Goal: Task Accomplishment & Management: Manage account settings

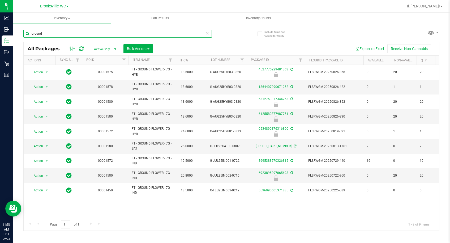
click at [116, 36] on input "ground" at bounding box center [117, 34] width 188 height 8
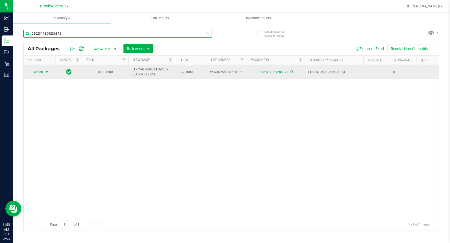
type input "0202311809286372"
click at [44, 71] on span "select" at bounding box center [46, 71] width 7 height 7
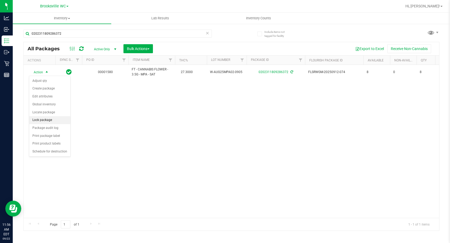
click at [47, 121] on li "Lock package" at bounding box center [49, 120] width 41 height 8
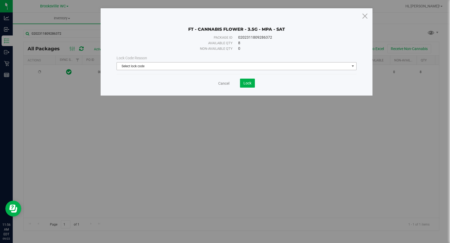
click at [179, 64] on span "Select lock code" at bounding box center [233, 66] width 233 height 7
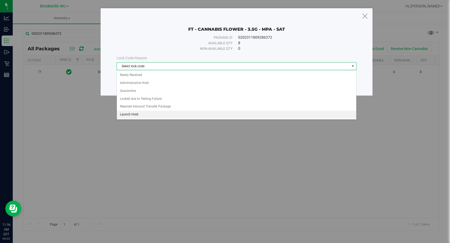
click at [162, 115] on li "Launch Hold" at bounding box center [236, 115] width 239 height 8
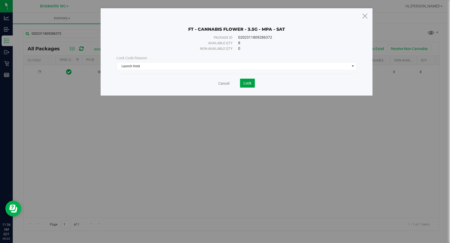
click at [244, 82] on span "Lock" at bounding box center [247, 83] width 8 height 4
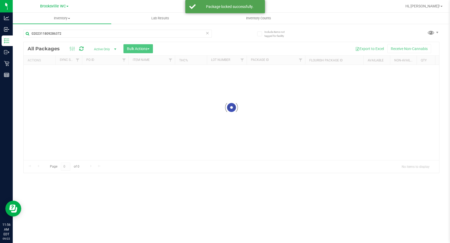
click at [206, 119] on div at bounding box center [231, 107] width 415 height 131
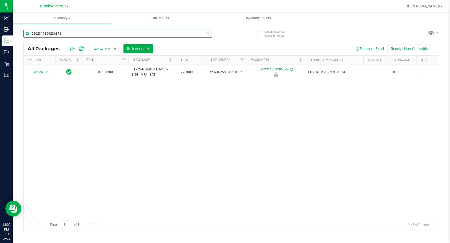
click at [83, 37] on input "0202311809286372" at bounding box center [117, 34] width 188 height 8
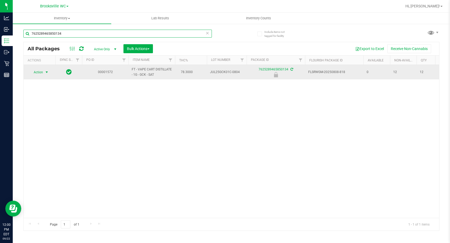
type input "7625289465850134"
click at [44, 72] on span "select" at bounding box center [46, 72] width 7 height 7
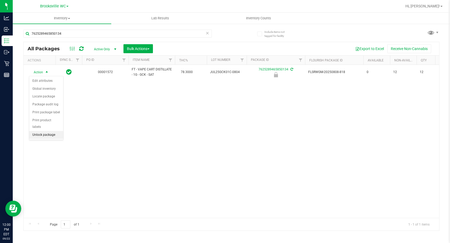
click at [55, 131] on li "Unlock package" at bounding box center [46, 135] width 34 height 8
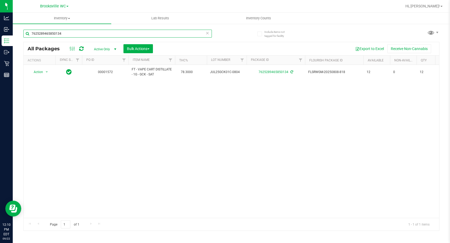
click at [146, 34] on input "7625289465850134" at bounding box center [117, 34] width 188 height 8
type input "abp"
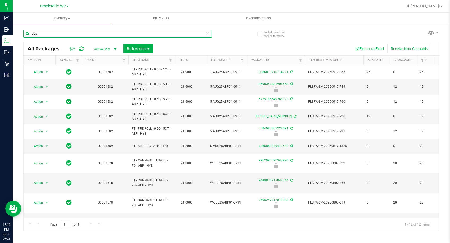
click at [146, 34] on input "abp" at bounding box center [117, 34] width 188 height 8
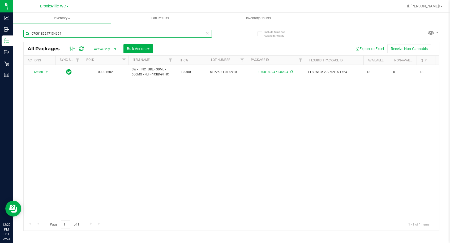
type input "0700189247134694"
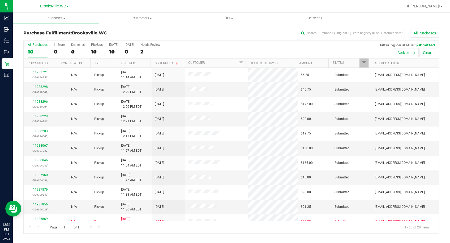
click at [115, 35] on h3 "Purchase Fulfillment: [GEOGRAPHIC_DATA] WC" at bounding box center [92, 33] width 138 height 5
drag, startPoint x: 117, startPoint y: 30, endPoint x: 135, endPoint y: 30, distance: 17.5
click at [117, 30] on div "Purchase Fulfillment: [GEOGRAPHIC_DATA] WC All Purchases" at bounding box center [231, 35] width 416 height 12
click at [41, 87] on link "11988298" at bounding box center [40, 87] width 15 height 4
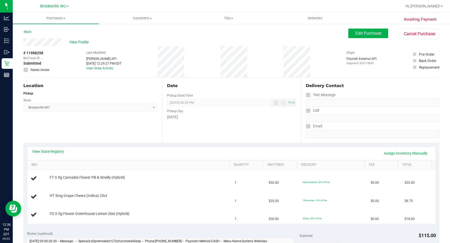
scroll to position [53, 0]
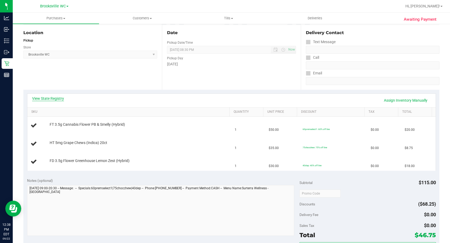
click at [38, 100] on link "View State Registry" at bounding box center [48, 98] width 32 height 5
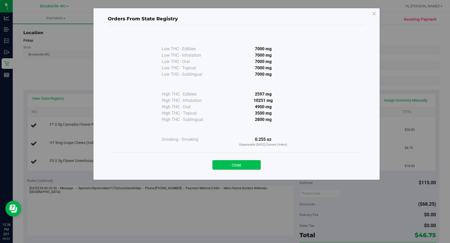
click at [251, 165] on button "Close" at bounding box center [236, 165] width 48 height 10
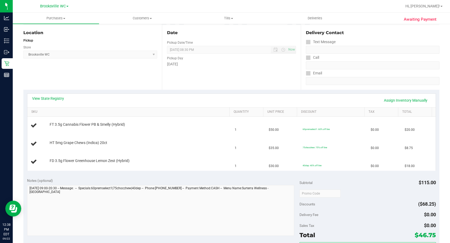
click at [246, 63] on div "[DATE]" at bounding box center [231, 65] width 129 height 6
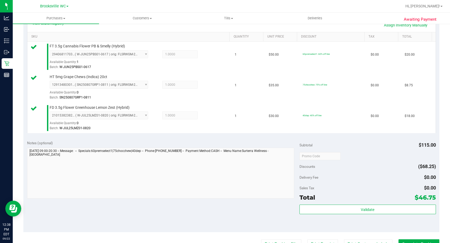
scroll to position [239, 0]
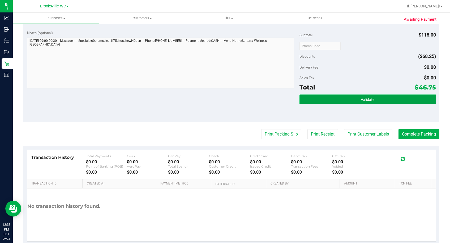
click at [377, 103] on button "Validate" at bounding box center [367, 100] width 136 height 10
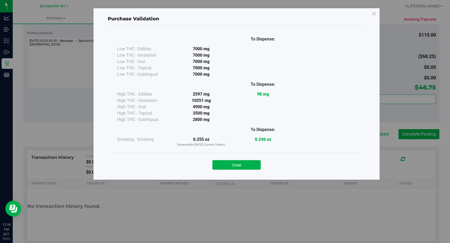
click at [254, 164] on button "Close" at bounding box center [236, 165] width 48 height 10
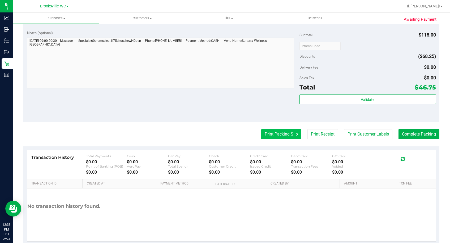
click at [271, 136] on button "Print Packing Slip" at bounding box center [281, 134] width 40 height 10
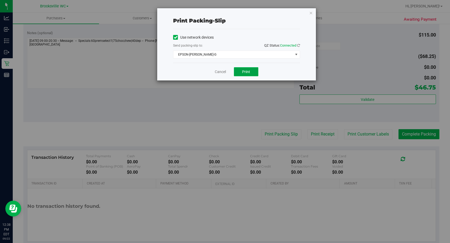
click at [247, 70] on span "Print" at bounding box center [246, 72] width 8 height 4
click at [219, 71] on link "Cancel" at bounding box center [220, 72] width 11 height 6
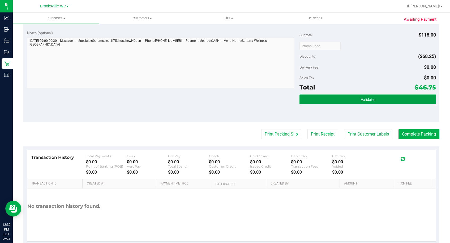
click at [372, 99] on button "Validate" at bounding box center [367, 100] width 136 height 10
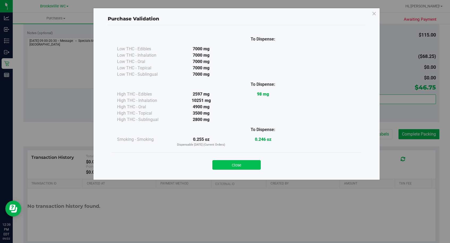
drag, startPoint x: 263, startPoint y: 161, endPoint x: 254, endPoint y: 167, distance: 10.6
click at [258, 164] on div "Close" at bounding box center [236, 163] width 241 height 13
click at [254, 167] on button "Close" at bounding box center [236, 165] width 48 height 10
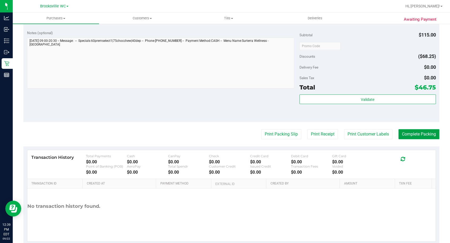
click at [414, 136] on button "Complete Packing" at bounding box center [418, 134] width 41 height 10
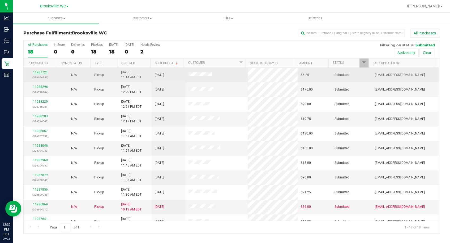
click at [41, 74] on link "11987721" at bounding box center [40, 73] width 15 height 4
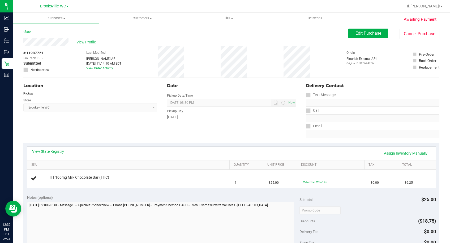
click at [55, 150] on link "View State Registry" at bounding box center [48, 151] width 32 height 5
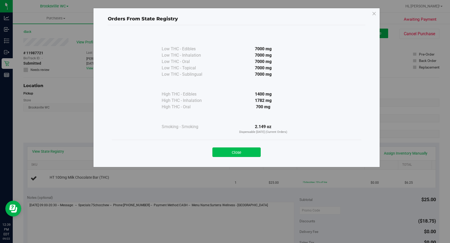
click at [238, 152] on button "Close" at bounding box center [236, 153] width 48 height 10
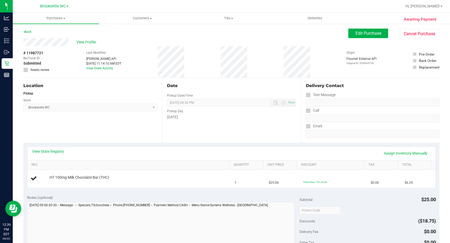
click at [239, 129] on div "Date Pickup Date/Time [DATE] Now [DATE] 08:30 PM Now Pickup Day [DATE]" at bounding box center [231, 110] width 138 height 65
click at [238, 126] on div "Date Pickup Date/Time [DATE] Now [DATE] 08:30 PM Now Pickup Day [DATE]" at bounding box center [231, 110] width 138 height 65
click at [237, 124] on div "Date Pickup Date/Time [DATE] Now [DATE] 08:30 PM Now Pickup Day [DATE]" at bounding box center [231, 110] width 138 height 65
click at [237, 120] on div "[DATE]" at bounding box center [231, 118] width 129 height 6
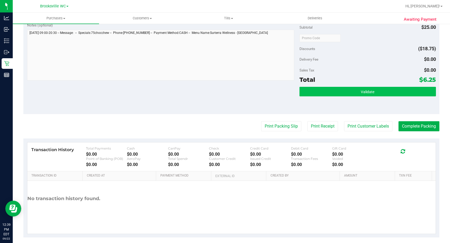
scroll to position [186, 0]
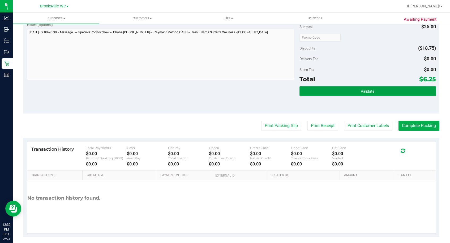
click at [372, 89] on button "Validate" at bounding box center [367, 91] width 136 height 10
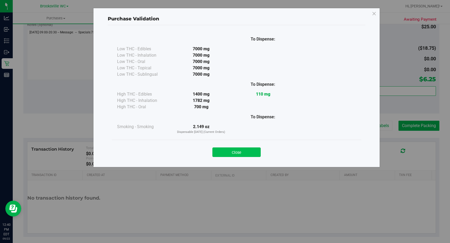
click at [249, 150] on button "Close" at bounding box center [236, 153] width 48 height 10
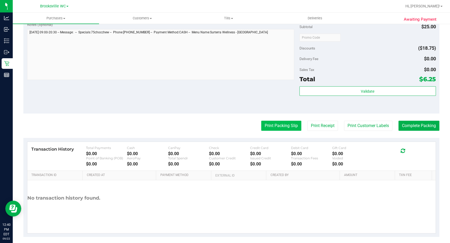
click at [265, 126] on button "Print Packing Slip" at bounding box center [281, 126] width 40 height 10
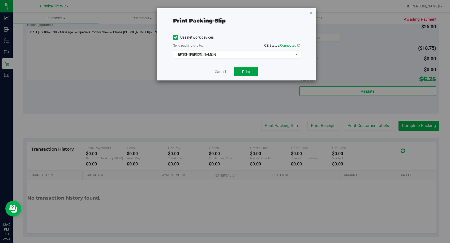
click at [247, 71] on span "Print" at bounding box center [246, 72] width 8 height 4
click at [215, 72] on link "Cancel" at bounding box center [220, 72] width 11 height 6
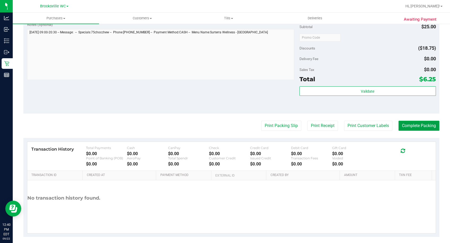
click at [420, 125] on button "Complete Packing" at bounding box center [418, 126] width 41 height 10
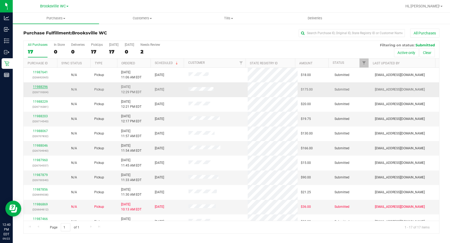
click at [41, 89] on link "11988296" at bounding box center [40, 87] width 15 height 4
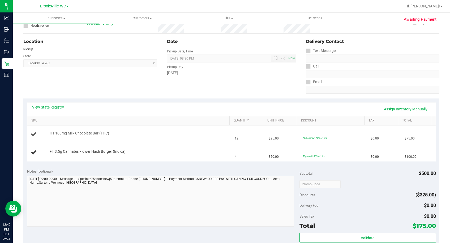
scroll to position [80, 0]
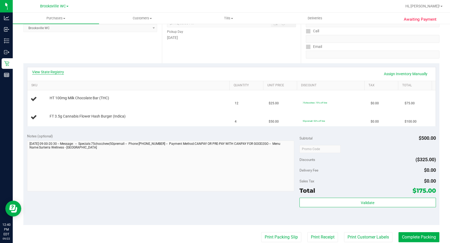
click at [56, 72] on link "View State Registry" at bounding box center [48, 71] width 32 height 5
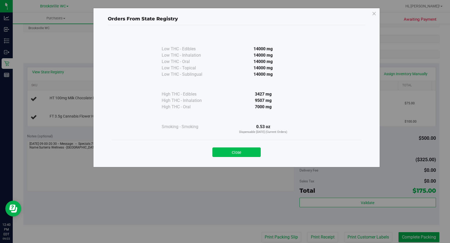
click at [248, 152] on button "Close" at bounding box center [236, 153] width 48 height 10
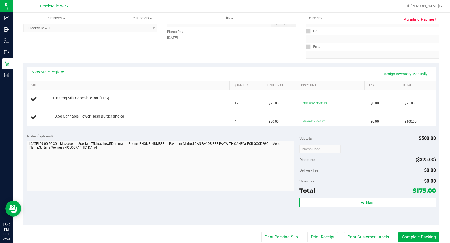
click at [207, 59] on div "Date Pickup Date/Time 09/22/2025 Now 09/22/2025 08:30 PM Now Pickup Day Monday" at bounding box center [231, 30] width 138 height 65
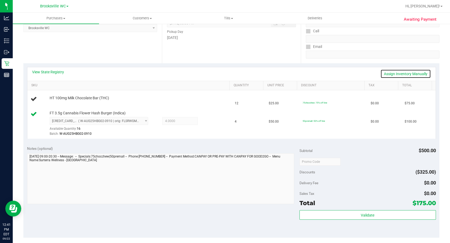
click at [388, 72] on link "Assign Inventory Manually" at bounding box center [405, 73] width 50 height 9
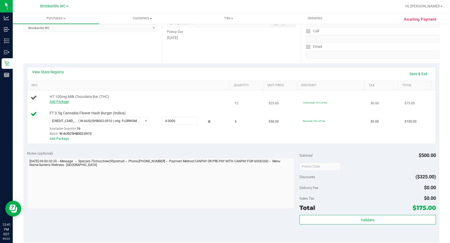
click at [63, 102] on link "Add Package" at bounding box center [59, 102] width 19 height 4
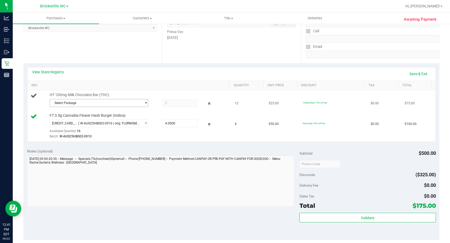
click at [83, 101] on span "Select Package" at bounding box center [96, 102] width 92 height 7
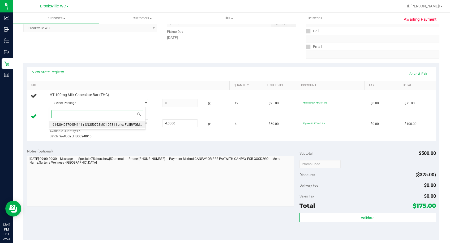
click at [80, 127] on li "6142040870454141 ( SN250728MC1-0731 | orig: FLSRWGM-20250806-308 )" at bounding box center [97, 124] width 96 height 7
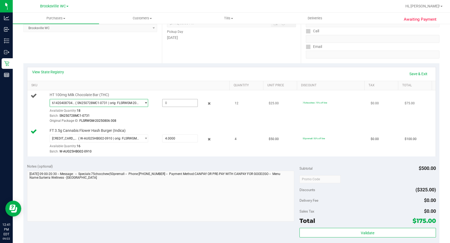
click at [177, 104] on span at bounding box center [180, 103] width 36 height 8
type input "12"
type input "12.0000"
click at [129, 46] on div "Location Pickup Store [GEOGRAPHIC_DATA] WC Select Store [PERSON_NAME][GEOGRAPHI…" at bounding box center [92, 30] width 138 height 65
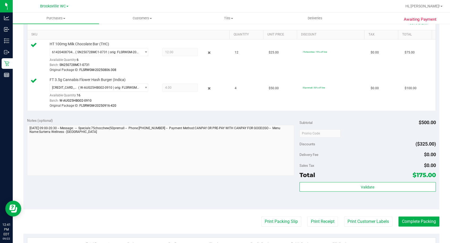
scroll to position [159, 0]
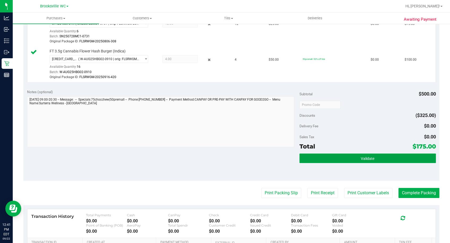
click at [374, 157] on button "Validate" at bounding box center [367, 159] width 136 height 10
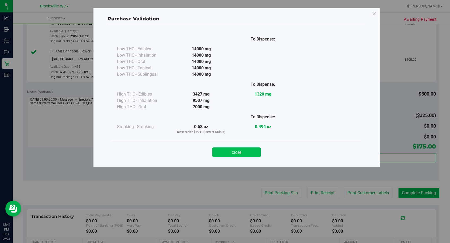
click at [256, 150] on button "Close" at bounding box center [236, 153] width 48 height 10
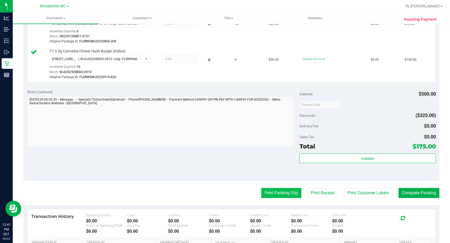
click at [278, 194] on button "Print Packing Slip" at bounding box center [281, 193] width 40 height 10
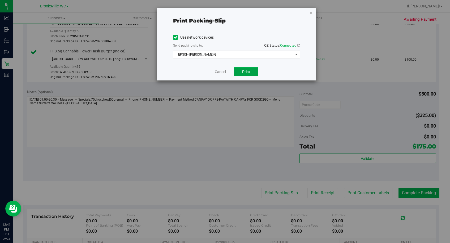
click at [242, 74] on button "Print" at bounding box center [246, 71] width 24 height 9
click at [223, 70] on link "Cancel" at bounding box center [220, 72] width 11 height 6
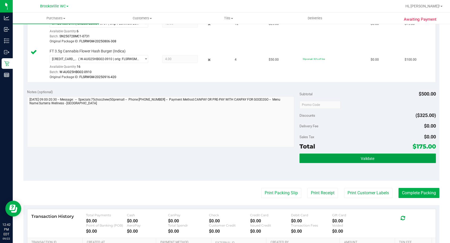
click at [381, 155] on button "Validate" at bounding box center [367, 159] width 136 height 10
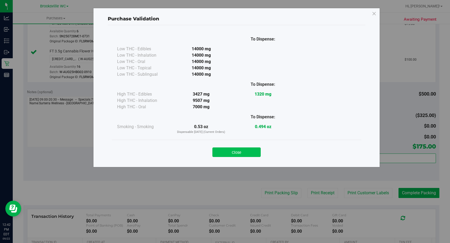
click at [248, 154] on button "Close" at bounding box center [236, 153] width 48 height 10
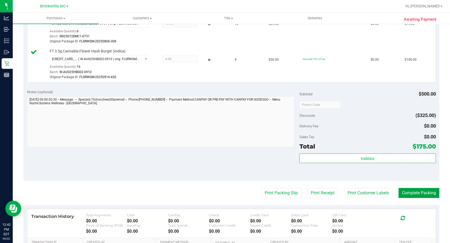
click at [412, 192] on button "Complete Packing" at bounding box center [418, 193] width 41 height 10
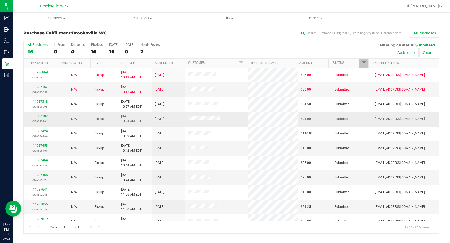
click at [38, 117] on link "11987387" at bounding box center [40, 117] width 15 height 4
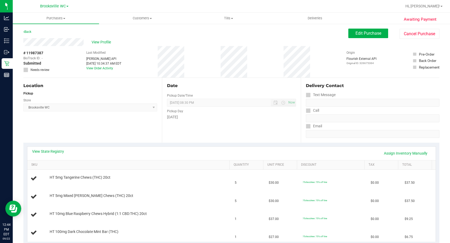
scroll to position [80, 0]
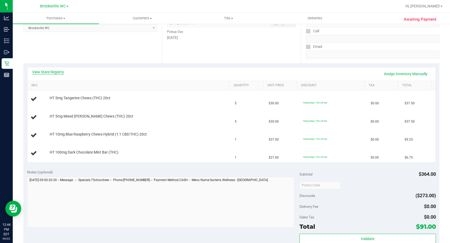
click at [58, 72] on link "View State Registry" at bounding box center [48, 71] width 32 height 5
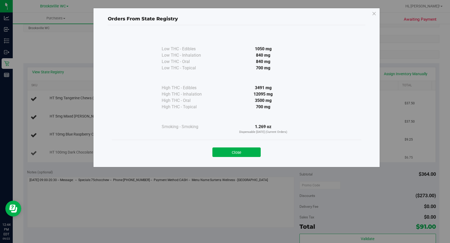
click at [234, 149] on button "Close" at bounding box center [236, 153] width 48 height 10
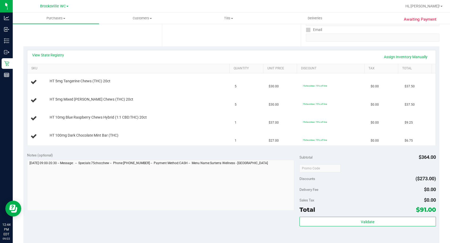
scroll to position [106, 0]
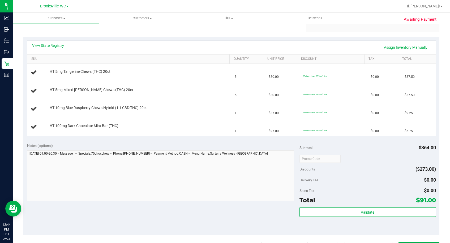
click at [199, 29] on div "Date Pickup Date/Time [DATE] Now [DATE] 08:30 PM Now Pickup Day [DATE]" at bounding box center [231, 4] width 138 height 65
click at [392, 45] on link "Assign Inventory Manually" at bounding box center [405, 47] width 50 height 9
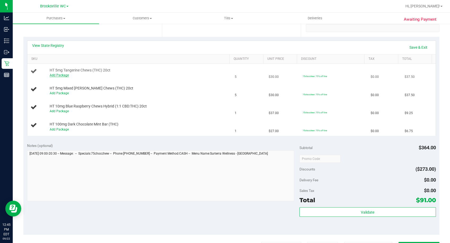
click at [59, 75] on link "Add Package" at bounding box center [59, 75] width 19 height 4
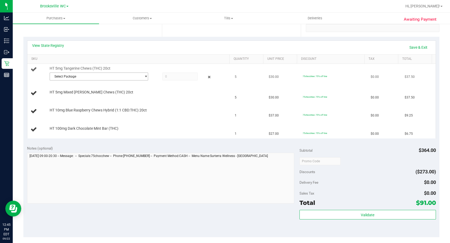
click at [81, 76] on span "Select Package" at bounding box center [96, 76] width 92 height 7
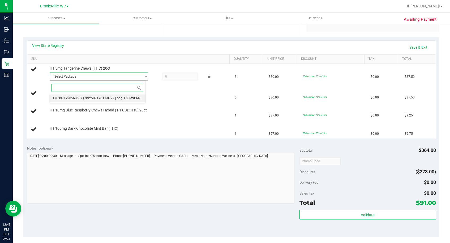
click at [89, 99] on span "( SN250717CT1-0729 | orig: FLSRWGM-20250804-1855 )" at bounding box center [123, 99] width 81 height 4
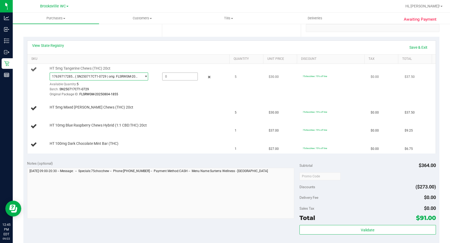
click at [185, 78] on span at bounding box center [180, 77] width 36 height 8
type input "5"
type input "5.0000"
click at [162, 20] on span "Customers" at bounding box center [142, 18] width 86 height 5
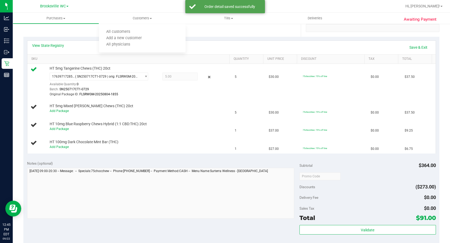
click at [210, 35] on div "Date Pickup Date/Time [DATE] Now [DATE] 08:30 PM Now Pickup Day [DATE]" at bounding box center [231, 4] width 138 height 65
click at [60, 114] on td "HT 5mg Mixed Berry Chews (THC) 20ct Add Package" at bounding box center [129, 109] width 204 height 18
click at [63, 112] on link "Add Package" at bounding box center [59, 111] width 19 height 4
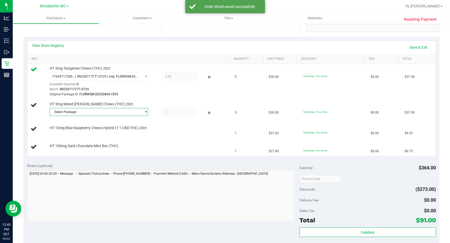
click at [78, 114] on span "Select Package" at bounding box center [96, 111] width 92 height 7
click at [89, 133] on span "( SN250714CM1-0728 | orig: FLSRWGM-20250804-1674 )" at bounding box center [124, 134] width 82 height 4
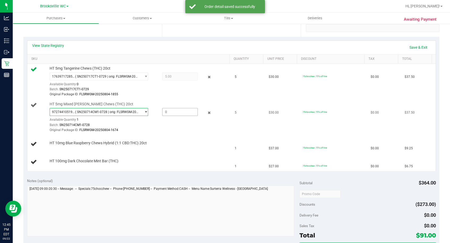
click at [188, 115] on span at bounding box center [180, 112] width 36 height 8
type input "5"
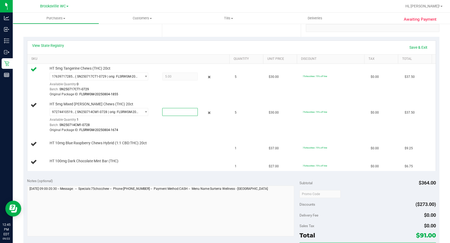
click at [258, 30] on body "Analytics Inbound Inventory Outbound Retail Reports 12:45 PM EDT 09/22/2025 09/…" at bounding box center [225, 121] width 450 height 243
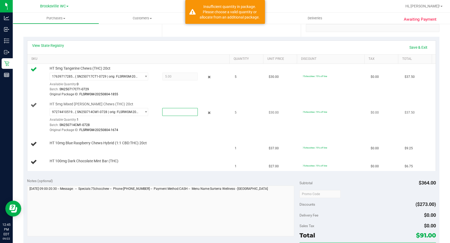
click at [177, 114] on span at bounding box center [180, 112] width 36 height 8
click at [177, 114] on input "text" at bounding box center [179, 111] width 35 height 7
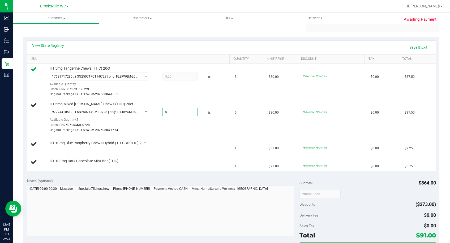
type input "5"
click at [182, 29] on div "Date Pickup Date/Time [DATE] Now [DATE] 08:30 PM Now Pickup Day [DATE]" at bounding box center [231, 4] width 138 height 65
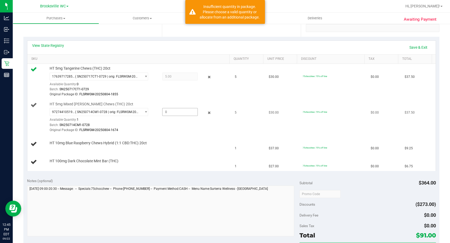
click at [171, 113] on span at bounding box center [180, 112] width 36 height 8
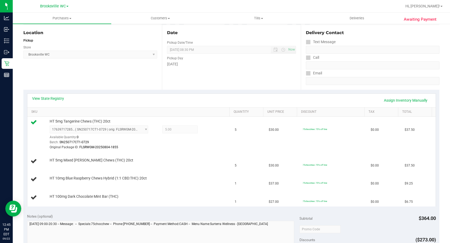
scroll to position [80, 0]
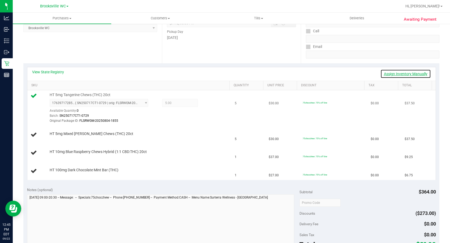
drag, startPoint x: 415, startPoint y: 72, endPoint x: 254, endPoint y: 95, distance: 162.1
click at [414, 72] on link "Assign Inventory Manually" at bounding box center [405, 73] width 50 height 9
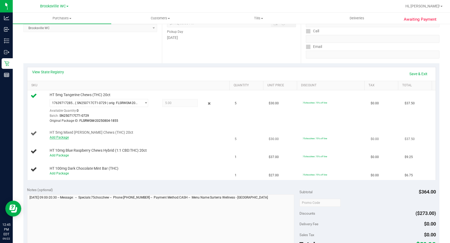
click at [57, 137] on link "Add Package" at bounding box center [59, 138] width 19 height 4
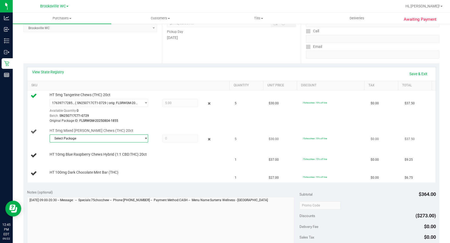
click at [77, 136] on span "Select Package" at bounding box center [96, 138] width 92 height 7
click at [94, 162] on span "( SN250714CM1-0728 | orig: FLSRWGM-20250804-1674 )" at bounding box center [124, 161] width 82 height 4
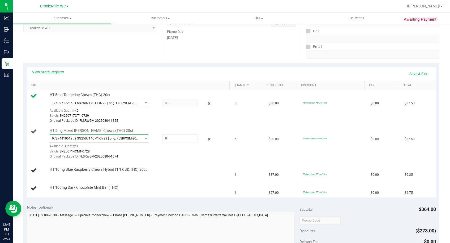
click at [125, 139] on span "( SN250714CM1-0728 | orig: FLSRWGM-20250804-1674 )" at bounding box center [107, 139] width 64 height 4
click at [115, 162] on span "( SN250714CM1-0728 | orig: FLSRWGM-20250804-1674 )" at bounding box center [124, 161] width 82 height 4
click at [107, 138] on span "( SN250714CM1-0728 | orig: FLSRWGM-20250804-1674 )" at bounding box center [107, 139] width 64 height 4
click at [105, 158] on li "9727441051907117 ( SN250714CM1-0728 | orig: FLSRWGM-20250804-1674 )" at bounding box center [97, 160] width 96 height 7
click at [109, 139] on span "( SN250714CM1-0728 | orig: FLSRWGM-20250804-1674 )" at bounding box center [107, 139] width 64 height 4
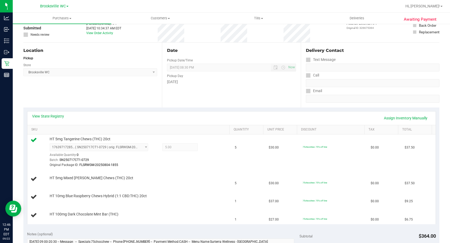
scroll to position [80, 0]
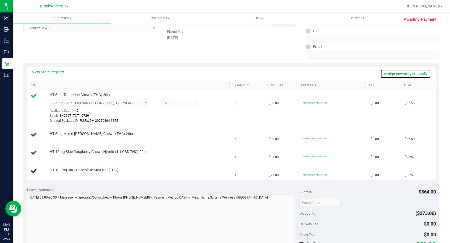
click at [399, 75] on link "Assign Inventory Manually" at bounding box center [405, 73] width 50 height 9
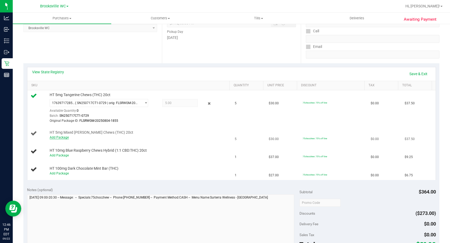
click at [63, 137] on link "Add Package" at bounding box center [59, 138] width 19 height 4
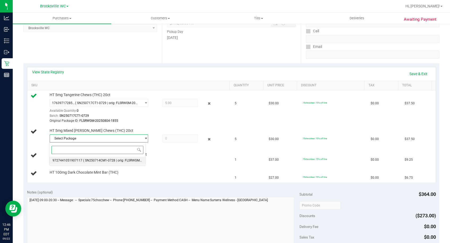
click at [82, 160] on li "9727441051907117 ( SN250714CM1-0728 | orig: FLSRWGM-20250804-1674 )" at bounding box center [97, 160] width 96 height 7
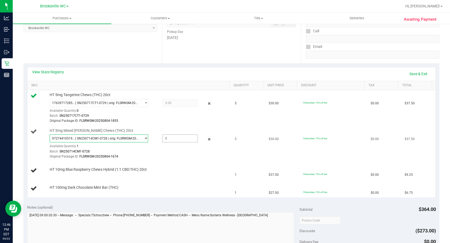
click at [175, 140] on span at bounding box center [180, 139] width 36 height 8
click at [413, 74] on link "Save & Exit" at bounding box center [418, 73] width 25 height 9
click at [393, 73] on link "Assign Inventory Manually" at bounding box center [405, 73] width 50 height 9
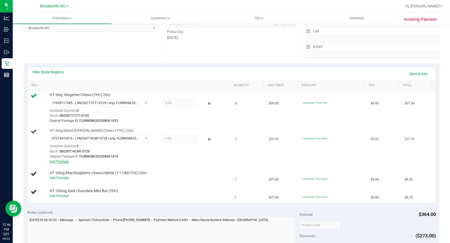
click at [57, 161] on link "Add Package" at bounding box center [59, 162] width 19 height 4
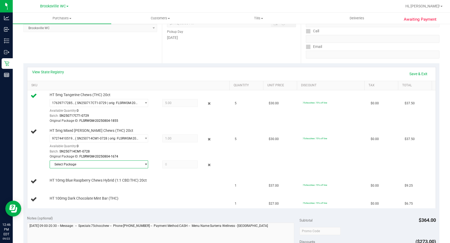
click at [104, 164] on span "Select Package" at bounding box center [96, 164] width 92 height 7
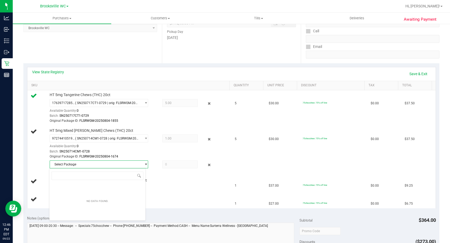
click at [196, 59] on div "Date Pickup Date/Time [DATE] Now [DATE] 08:30 PM Now Pickup Day [DATE]" at bounding box center [231, 30] width 138 height 65
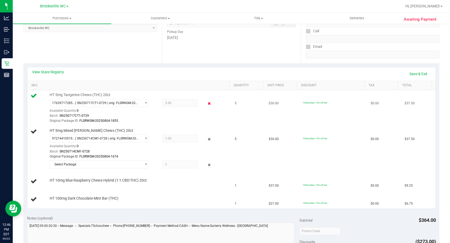
click at [206, 106] on icon at bounding box center [209, 104] width 6 height 6
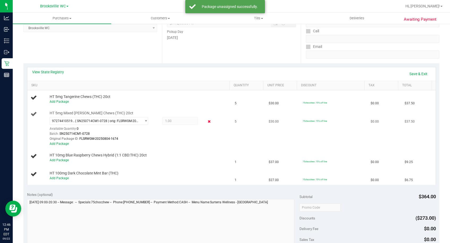
click at [206, 121] on icon at bounding box center [209, 122] width 6 height 6
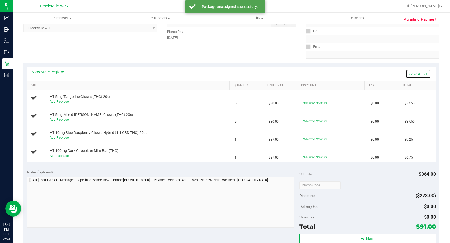
click at [409, 73] on link "Save & Exit" at bounding box center [418, 73] width 25 height 9
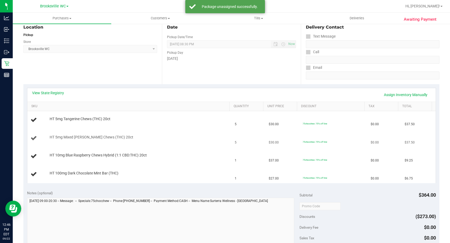
scroll to position [27, 0]
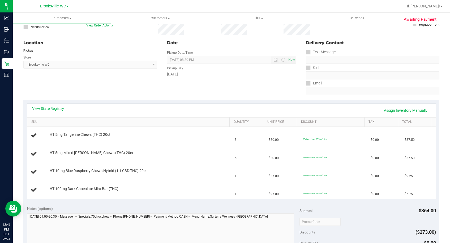
scroll to position [80, 0]
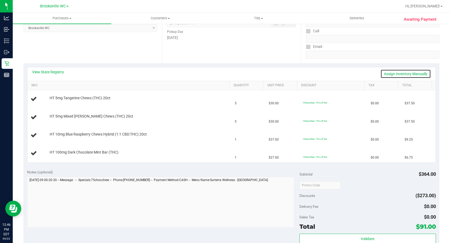
click at [417, 73] on link "Assign Inventory Manually" at bounding box center [405, 73] width 50 height 9
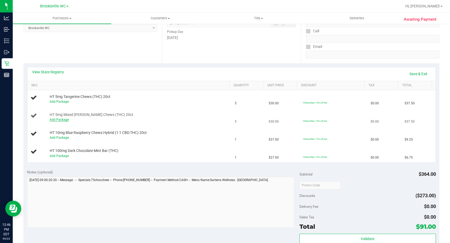
click at [63, 120] on link "Add Package" at bounding box center [59, 120] width 19 height 4
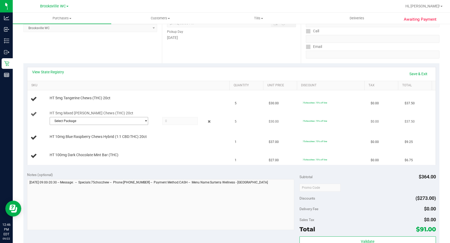
click at [103, 123] on span "Select Package" at bounding box center [96, 120] width 92 height 7
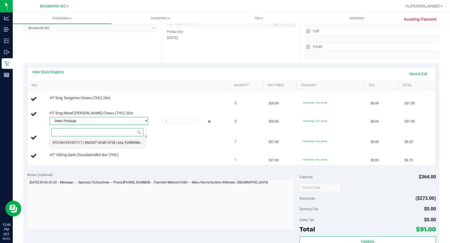
click at [100, 142] on span "( SN250714CM1-0728 | orig: FLSRWGM-20250804-1674 )" at bounding box center [124, 143] width 82 height 4
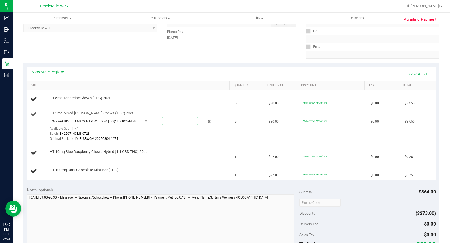
click at [178, 119] on span at bounding box center [180, 121] width 36 height 8
type input "1"
type input "1.0000"
click at [214, 38] on div "[DATE]" at bounding box center [231, 38] width 129 height 6
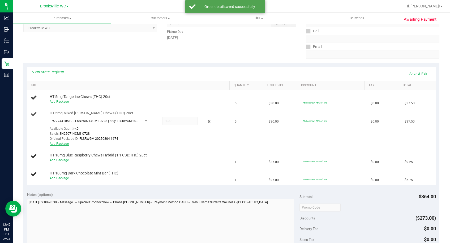
click at [62, 143] on link "Add Package" at bounding box center [59, 144] width 19 height 4
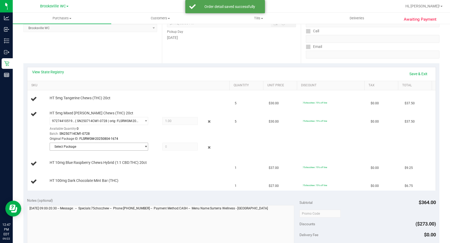
click at [90, 149] on span "Select Package" at bounding box center [96, 146] width 92 height 7
click at [114, 146] on span "Select Package" at bounding box center [96, 146] width 92 height 7
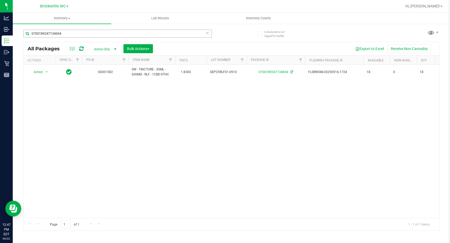
click at [67, 32] on input "0700189247134694" at bounding box center [117, 34] width 188 height 8
type input "1453815128188825"
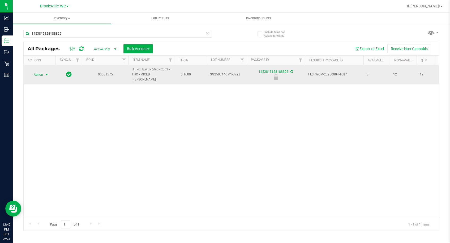
click at [39, 74] on span "Action" at bounding box center [36, 74] width 14 height 7
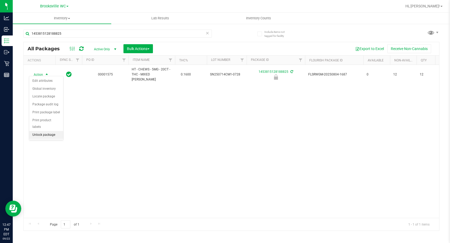
click at [49, 131] on li "Unlock package" at bounding box center [46, 135] width 34 height 8
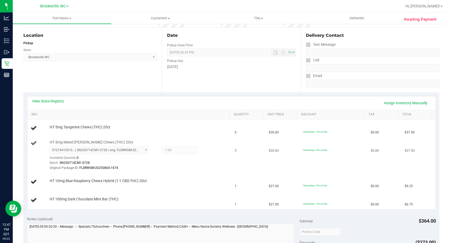
scroll to position [80, 0]
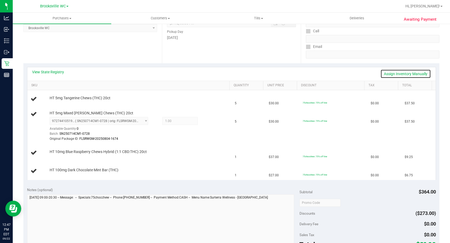
click at [406, 73] on link "Assign Inventory Manually" at bounding box center [405, 73] width 50 height 9
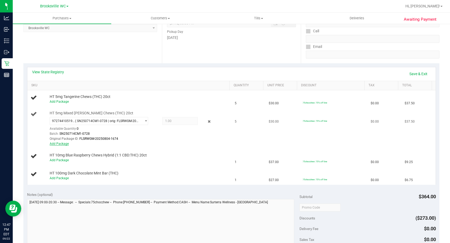
click at [64, 144] on link "Add Package" at bounding box center [59, 144] width 19 height 4
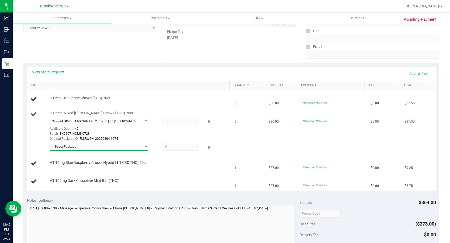
click at [73, 147] on span "Select Package" at bounding box center [96, 146] width 92 height 7
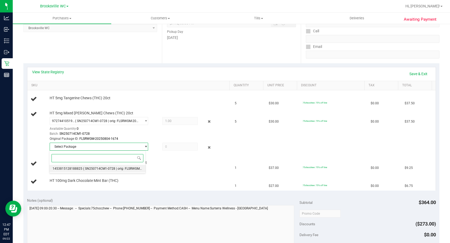
click at [110, 168] on span "( SN250714CM1-0728 | orig: FLSRWGM-20250804-1687 )" at bounding box center [124, 169] width 82 height 4
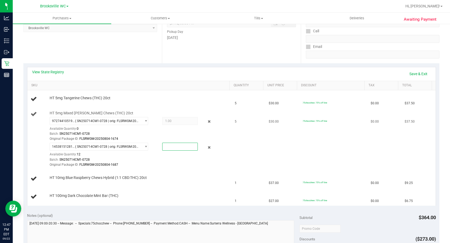
click at [179, 148] on span at bounding box center [180, 147] width 36 height 8
type input "4"
type input "4.0000"
click at [167, 33] on label "Pickup Day" at bounding box center [175, 31] width 16 height 5
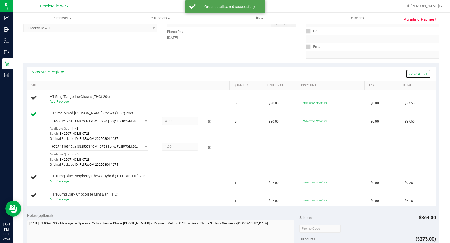
click at [407, 74] on link "Save & Exit" at bounding box center [418, 73] width 25 height 9
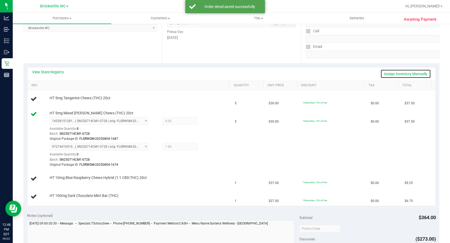
click at [409, 71] on link "Assign Inventory Manually" at bounding box center [405, 73] width 50 height 9
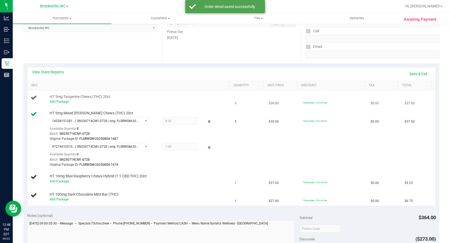
click at [53, 99] on div "Add Package" at bounding box center [139, 101] width 178 height 5
click at [52, 99] on span "HT 5mg Tangerine Chews (THC) 20ct" at bounding box center [80, 96] width 61 height 5
click at [62, 101] on link "Add Package" at bounding box center [59, 102] width 19 height 4
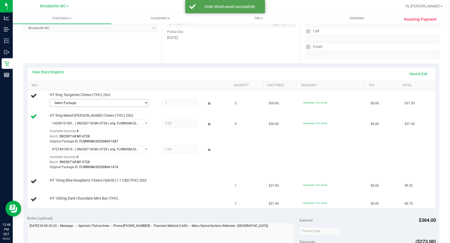
drag, startPoint x: 106, startPoint y: 104, endPoint x: 104, endPoint y: 113, distance: 8.6
click at [106, 104] on span "Select Package" at bounding box center [96, 102] width 92 height 7
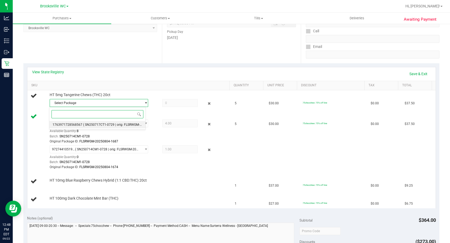
click at [99, 127] on span "( SN250717CT1-0729 | orig: FLSRWGM-20250804-1855 )" at bounding box center [123, 125] width 81 height 4
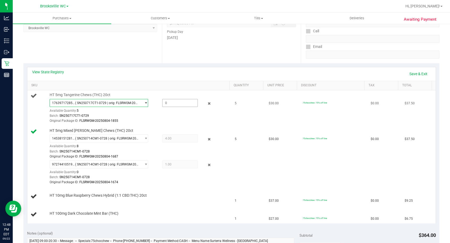
click at [185, 103] on span at bounding box center [180, 103] width 36 height 8
type input "5"
type input "5.0000"
click at [210, 41] on div "Date Pickup Date/Time [DATE] Now [DATE] 08:30 PM Now Pickup Day [DATE]" at bounding box center [231, 30] width 138 height 65
click at [413, 76] on link "Save & Exit" at bounding box center [418, 73] width 25 height 9
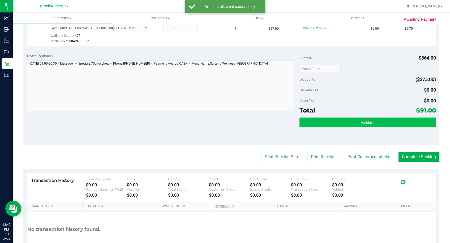
scroll to position [318, 0]
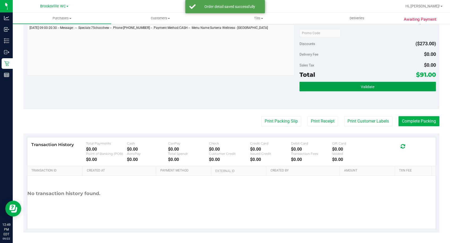
click at [380, 89] on button "Validate" at bounding box center [367, 87] width 136 height 10
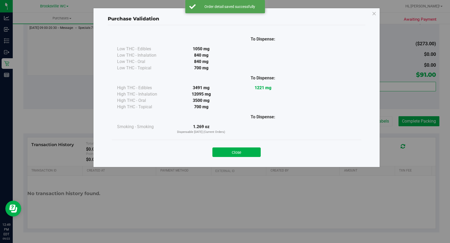
click at [240, 150] on button "Close" at bounding box center [236, 153] width 48 height 10
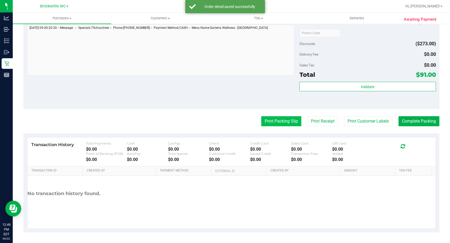
click at [281, 123] on button "Print Packing Slip" at bounding box center [281, 121] width 40 height 10
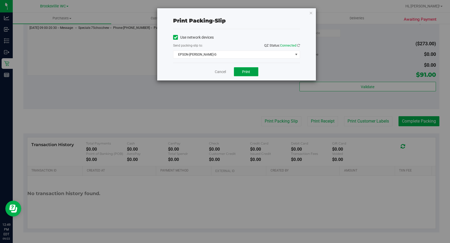
click at [250, 73] on button "Print" at bounding box center [246, 71] width 24 height 9
click at [223, 72] on link "Cancel" at bounding box center [220, 72] width 11 height 6
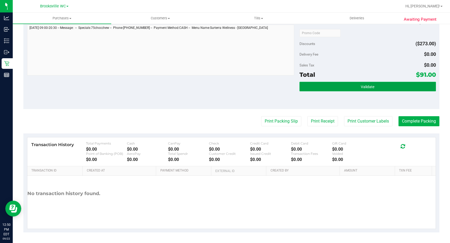
click at [358, 90] on button "Validate" at bounding box center [367, 87] width 136 height 10
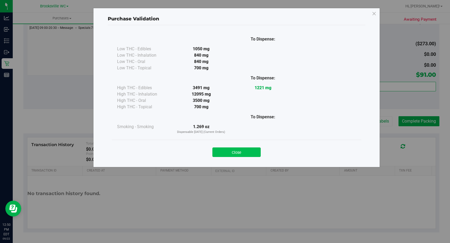
click at [234, 150] on button "Close" at bounding box center [236, 153] width 48 height 10
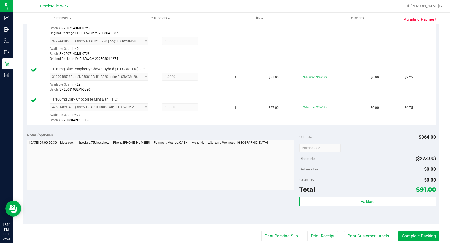
scroll to position [212, 0]
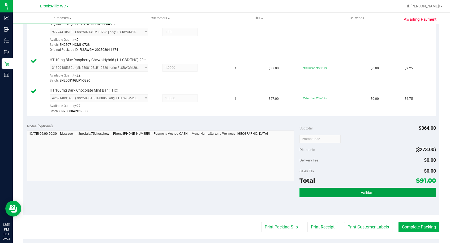
click at [400, 197] on button "Validate" at bounding box center [367, 193] width 136 height 10
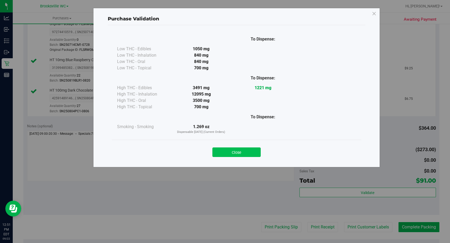
click at [245, 154] on button "Close" at bounding box center [236, 153] width 48 height 10
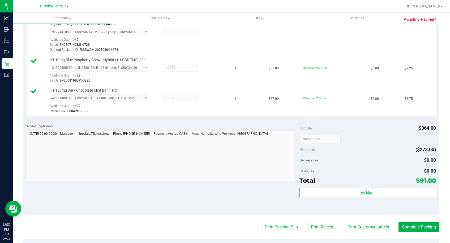
click at [343, 198] on div "Validate" at bounding box center [367, 193] width 136 height 10
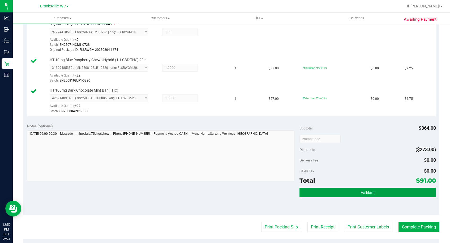
click at [345, 192] on button "Validate" at bounding box center [367, 193] width 136 height 10
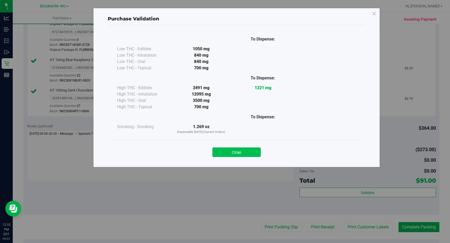
click at [234, 154] on button "Close" at bounding box center [236, 153] width 48 height 10
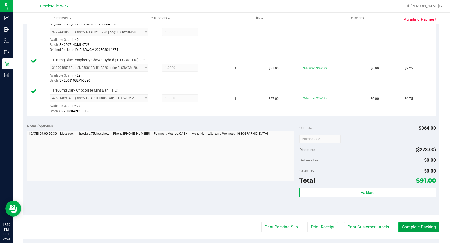
click at [421, 229] on button "Complete Packing" at bounding box center [418, 228] width 41 height 10
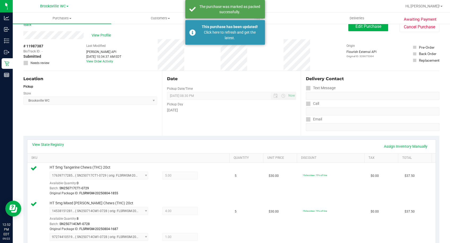
scroll to position [0, 0]
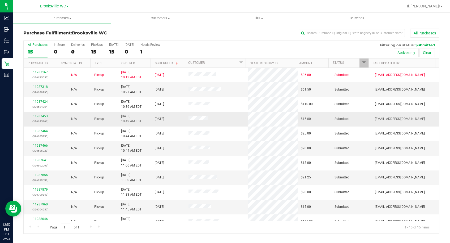
click at [37, 116] on link "11987453" at bounding box center [40, 117] width 15 height 4
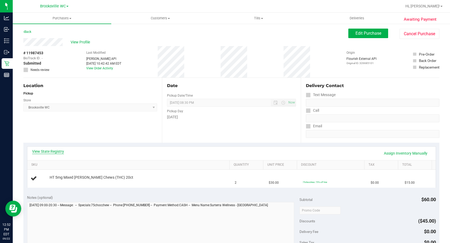
click at [41, 153] on link "View State Registry" at bounding box center [48, 151] width 32 height 5
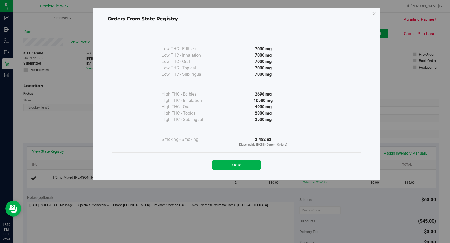
click at [233, 167] on button "Close" at bounding box center [236, 165] width 48 height 10
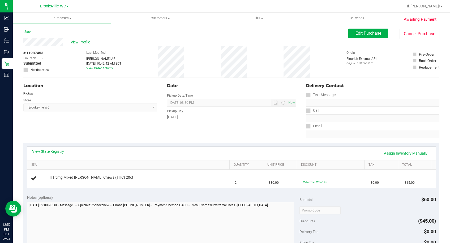
click at [225, 138] on div "Date Pickup Date/Time 09/22/2025 Now 09/22/2025 08:30 PM Now Pickup Day Monday" at bounding box center [231, 110] width 138 height 65
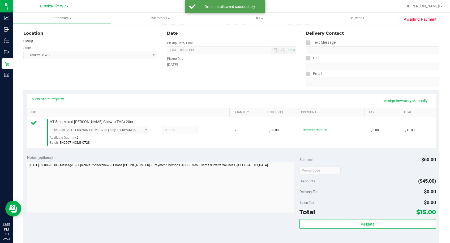
scroll to position [133, 0]
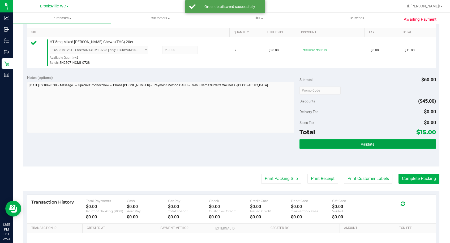
click at [362, 143] on span "Validate" at bounding box center [367, 144] width 14 height 4
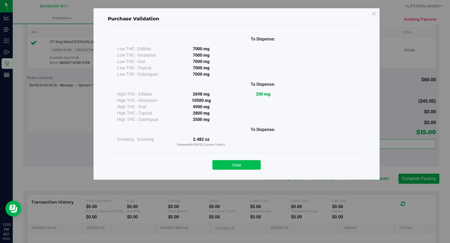
click at [245, 168] on button "Close" at bounding box center [236, 165] width 48 height 10
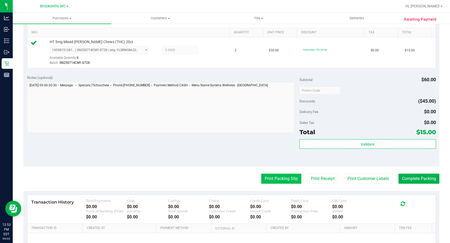
click at [288, 183] on button "Print Packing Slip" at bounding box center [281, 179] width 40 height 10
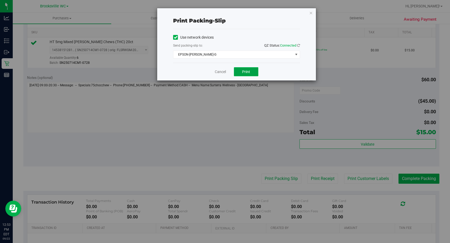
click at [249, 74] on button "Print" at bounding box center [246, 71] width 24 height 9
click at [223, 73] on link "Cancel" at bounding box center [220, 72] width 11 height 6
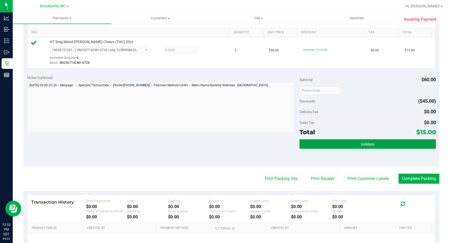
click at [379, 142] on button "Validate" at bounding box center [367, 145] width 136 height 10
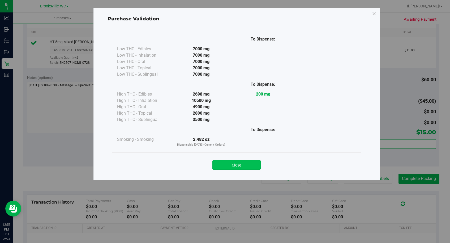
click at [235, 161] on button "Close" at bounding box center [236, 165] width 48 height 10
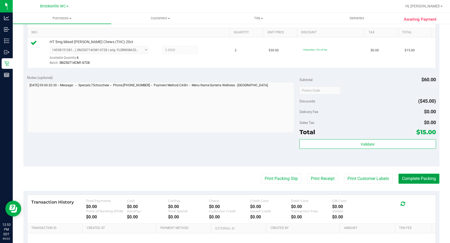
click at [415, 183] on button "Complete Packing" at bounding box center [418, 179] width 41 height 10
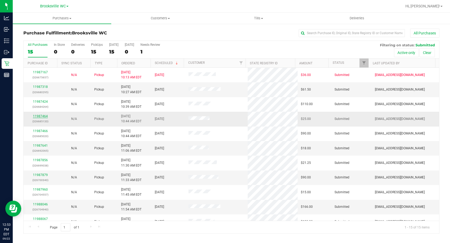
click at [38, 118] on link "11987464" at bounding box center [40, 117] width 15 height 4
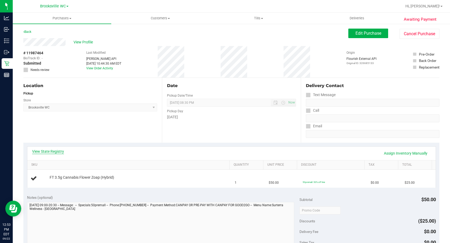
click at [45, 152] on link "View State Registry" at bounding box center [48, 151] width 32 height 5
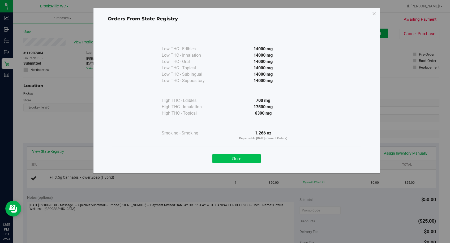
click at [242, 159] on button "Close" at bounding box center [236, 159] width 48 height 10
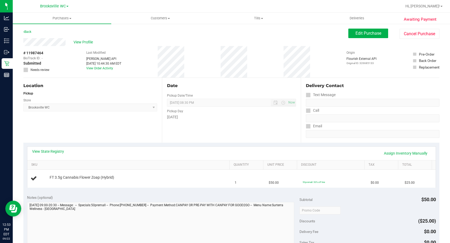
click at [272, 122] on div "Date Pickup Date/Time 09/22/2025 Now 09/22/2025 08:30 PM Now Pickup Day Monday" at bounding box center [231, 110] width 138 height 65
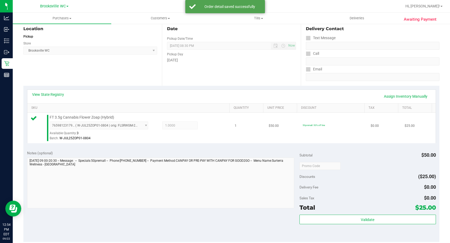
scroll to position [133, 0]
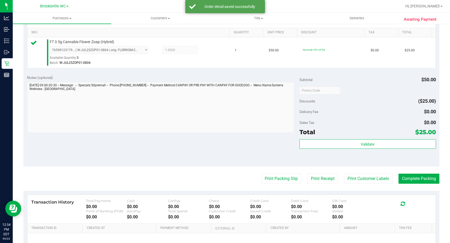
click at [368, 138] on div "Subtotal $50.00 Discounts ($25.00) Delivery Fee $0.00 Sales Tax $0.00 Total $25…" at bounding box center [367, 119] width 136 height 88
click at [368, 139] on div "Subtotal $50.00 Discounts ($25.00) Delivery Fee $0.00 Sales Tax $0.00 Total $25…" at bounding box center [367, 119] width 136 height 88
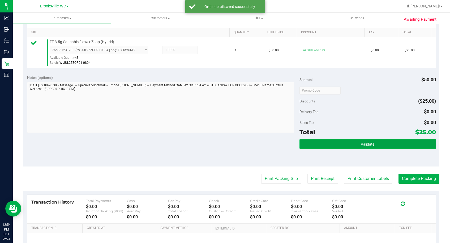
click at [354, 142] on button "Validate" at bounding box center [367, 145] width 136 height 10
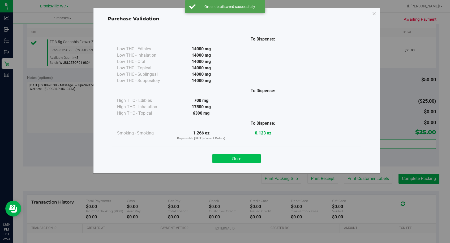
click at [256, 158] on button "Close" at bounding box center [236, 159] width 48 height 10
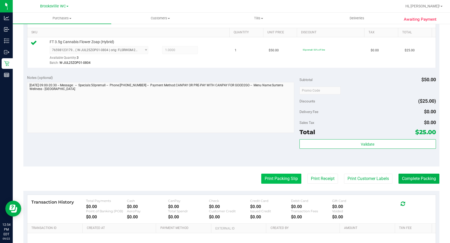
click at [270, 179] on button "Print Packing Slip" at bounding box center [281, 179] width 40 height 10
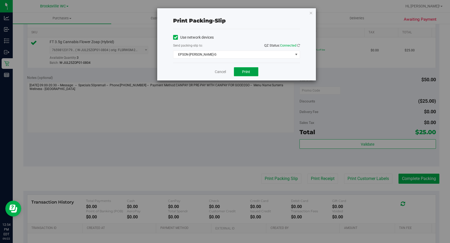
click at [254, 72] on button "Print" at bounding box center [246, 71] width 24 height 9
click at [223, 72] on link "Cancel" at bounding box center [220, 72] width 11 height 6
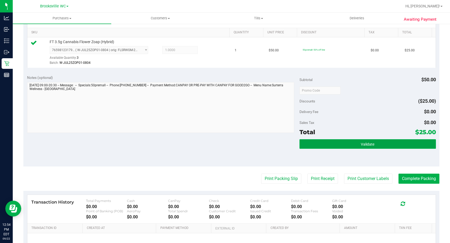
click at [392, 147] on button "Validate" at bounding box center [367, 145] width 136 height 10
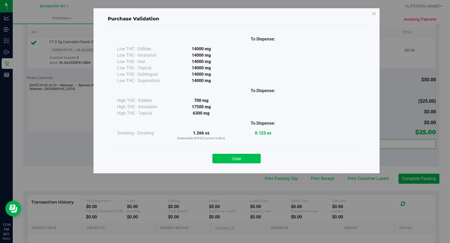
click at [246, 163] on button "Close" at bounding box center [236, 159] width 48 height 10
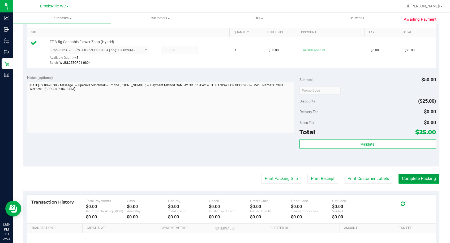
click at [419, 182] on button "Complete Packing" at bounding box center [418, 179] width 41 height 10
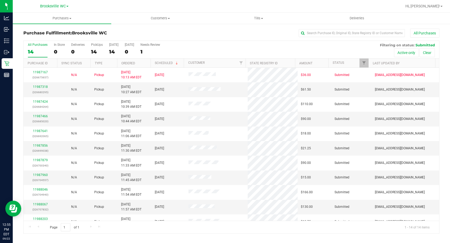
click at [120, 29] on div "Purchase Fulfillment: Brooksville WC All Purchases" at bounding box center [231, 35] width 416 height 12
drag, startPoint x: 122, startPoint y: 28, endPoint x: 191, endPoint y: 38, distance: 69.4
click at [122, 28] on div "Purchase Fulfillment: Brooksville WC All Purchases All Purchases 14 In Store 0 …" at bounding box center [231, 131] width 437 height 216
click at [130, 34] on h3 "Purchase Fulfillment: Brooksville WC" at bounding box center [92, 33] width 138 height 5
click at [40, 85] on link "11987318" at bounding box center [40, 87] width 15 height 4
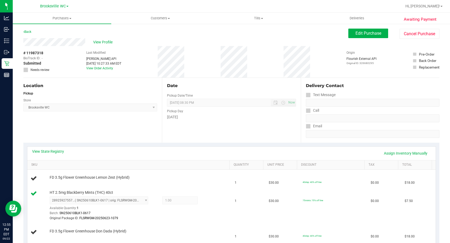
click at [99, 114] on div "Location Pickup Store Brooksville WC Select Store Bonita Springs WC Boynton Bea…" at bounding box center [92, 110] width 138 height 65
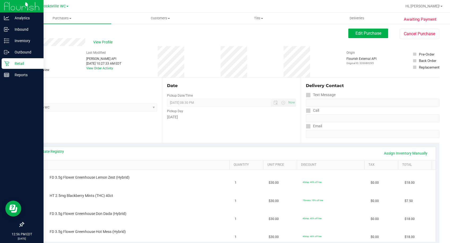
click at [8, 65] on icon at bounding box center [6, 63] width 5 height 5
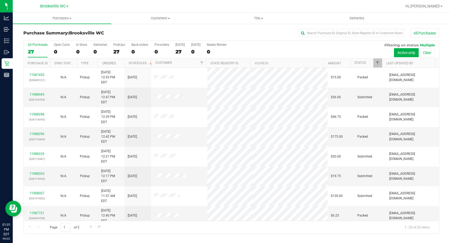
click at [124, 26] on div "Purchase Summary: [GEOGRAPHIC_DATA] WC All Purchases All Purchases 27 Open Cart…" at bounding box center [231, 131] width 437 height 216
click at [325, 31] on input "text" at bounding box center [351, 33] width 106 height 8
type input "deb"
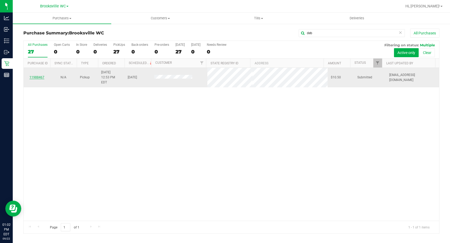
click at [41, 76] on link "11988467" at bounding box center [36, 78] width 15 height 4
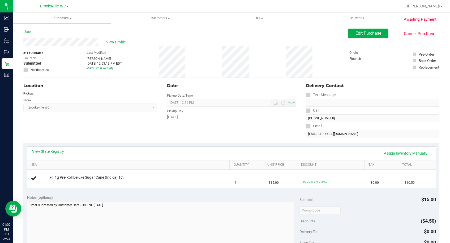
click at [212, 34] on div "Back Edit Purchase Cancel Purchase" at bounding box center [231, 34] width 416 height 10
click at [54, 151] on link "View State Registry" at bounding box center [48, 151] width 32 height 5
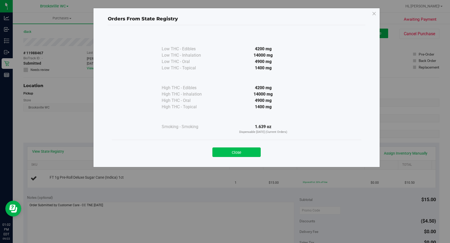
click at [242, 152] on button "Close" at bounding box center [236, 153] width 48 height 10
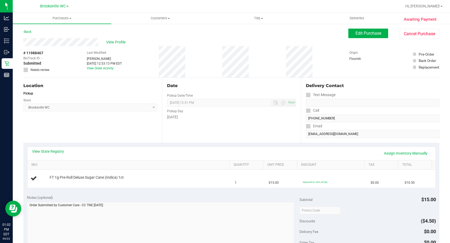
click at [262, 113] on div "Pickup Day" at bounding box center [231, 111] width 129 height 8
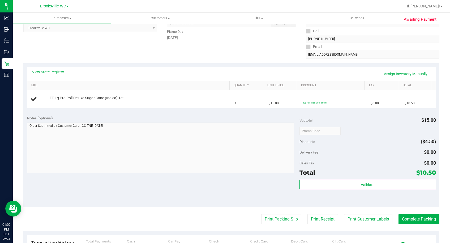
click at [251, 48] on div "Date Pickup Date/Time 09/22/2025 Now 09/22/2025 12:51 PM Now Pickup Day Monday" at bounding box center [231, 30] width 138 height 65
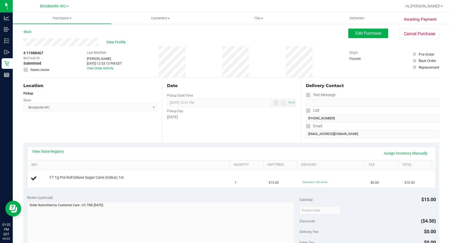
click at [244, 139] on div "Date Pickup Date/Time 09/22/2025 Now 09/22/2025 12:51 PM Now Pickup Day Monday" at bounding box center [231, 110] width 138 height 65
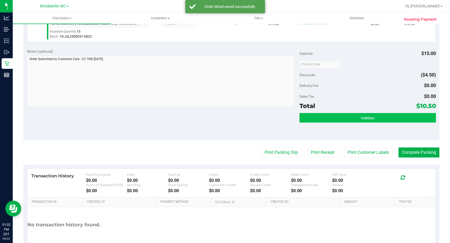
scroll to position [159, 0]
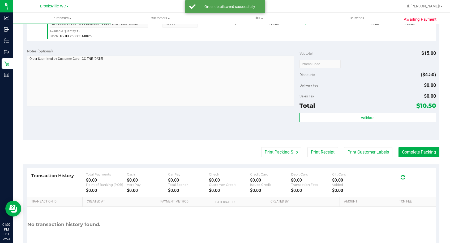
click at [355, 112] on div "Subtotal $15.00 Discounts ($4.50) Delivery Fee $0.00 Sales Tax $0.00 Total $10.…" at bounding box center [367, 93] width 136 height 88
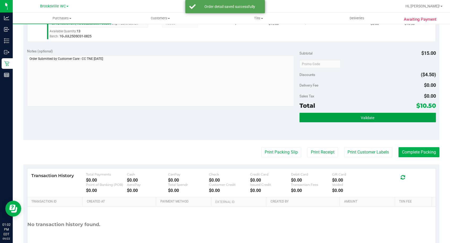
click at [357, 114] on button "Validate" at bounding box center [367, 118] width 136 height 10
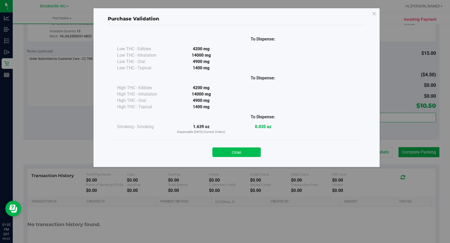
click at [257, 149] on button "Close" at bounding box center [236, 153] width 48 height 10
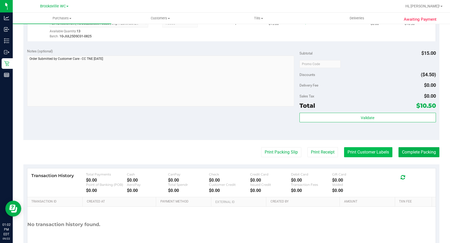
click at [373, 153] on button "Print Customer Labels" at bounding box center [368, 152] width 48 height 10
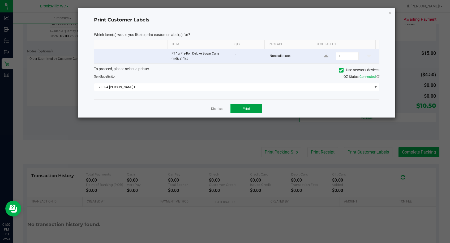
click at [243, 109] on span "Print" at bounding box center [246, 109] width 8 height 4
click at [218, 108] on link "Dismiss" at bounding box center [216, 109] width 11 height 5
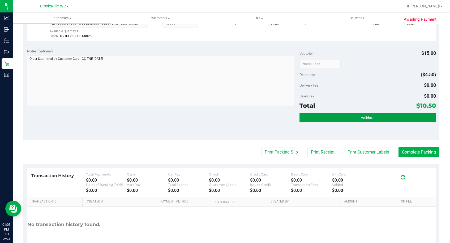
click at [351, 120] on button "Validate" at bounding box center [367, 118] width 136 height 10
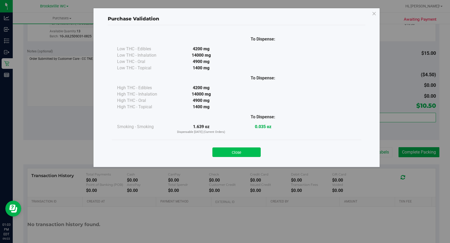
click at [255, 155] on button "Close" at bounding box center [236, 153] width 48 height 10
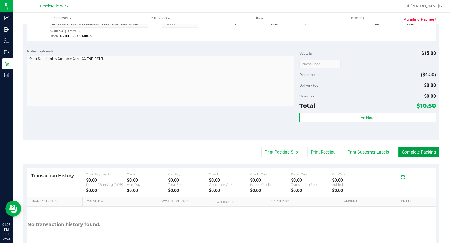
click at [421, 150] on button "Complete Packing" at bounding box center [418, 152] width 41 height 10
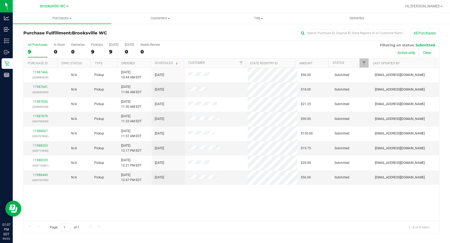
click at [126, 31] on h3 "Purchase Fulfillment: Brooksville WC" at bounding box center [92, 33] width 138 height 5
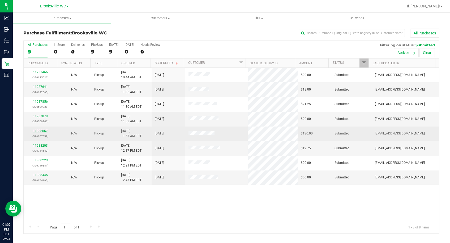
click at [37, 131] on link "11988067" at bounding box center [40, 131] width 15 height 4
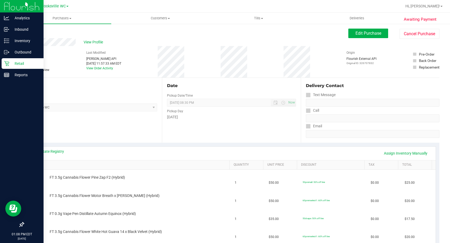
click at [5, 64] on icon at bounding box center [6, 63] width 5 height 5
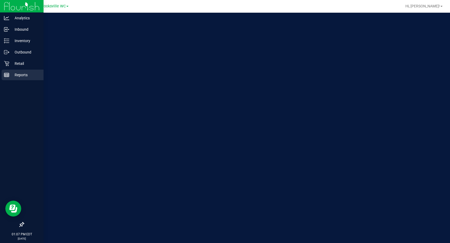
click at [14, 79] on div "Reports" at bounding box center [23, 75] width 42 height 11
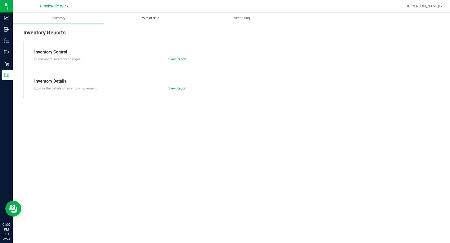
click at [142, 17] on span "Point of Sale" at bounding box center [149, 18] width 33 height 5
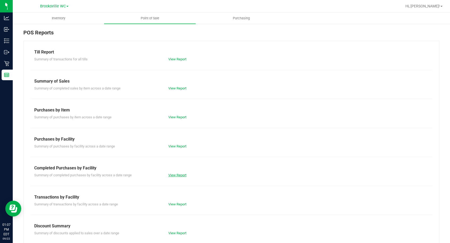
click at [180, 176] on link "View Report" at bounding box center [177, 175] width 18 height 4
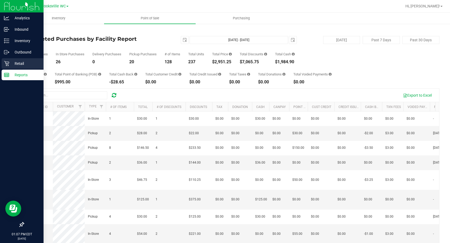
click at [16, 62] on p "Retail" at bounding box center [25, 63] width 32 height 6
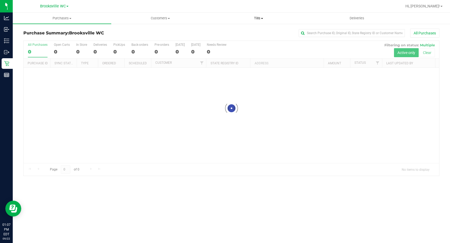
click at [260, 19] on span "Tills" at bounding box center [259, 18] width 98 height 5
click at [252, 32] on li "Manage tills" at bounding box center [258, 32] width 98 height 6
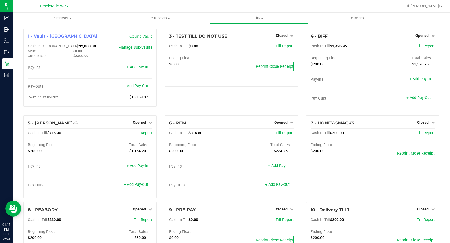
click at [190, 102] on div "3 - TEST TILL DO NOT USE Closed Open Till Cash In Till $0.00 Till Report Ending…" at bounding box center [230, 72] width 141 height 87
